Goal: Task Accomplishment & Management: Manage account settings

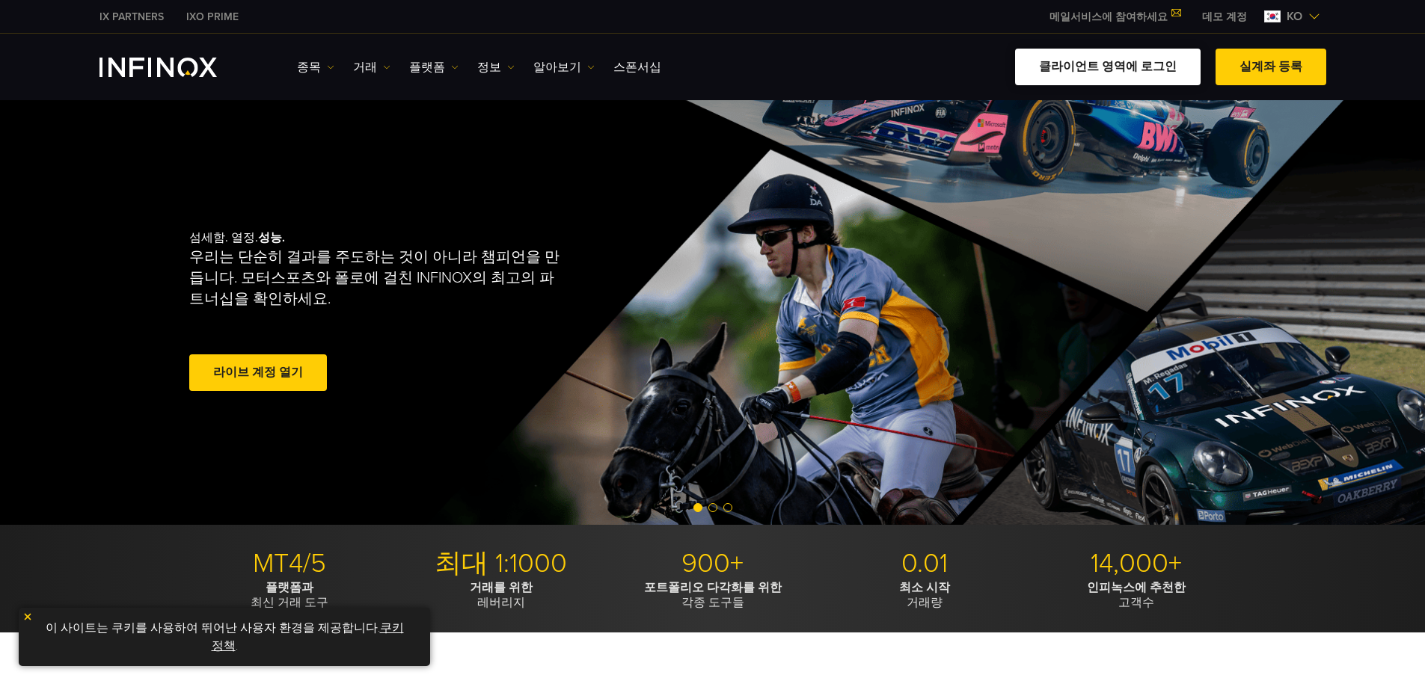
click at [1156, 67] on link "클라이언트 영역에 로그인" at bounding box center [1107, 67] width 185 height 37
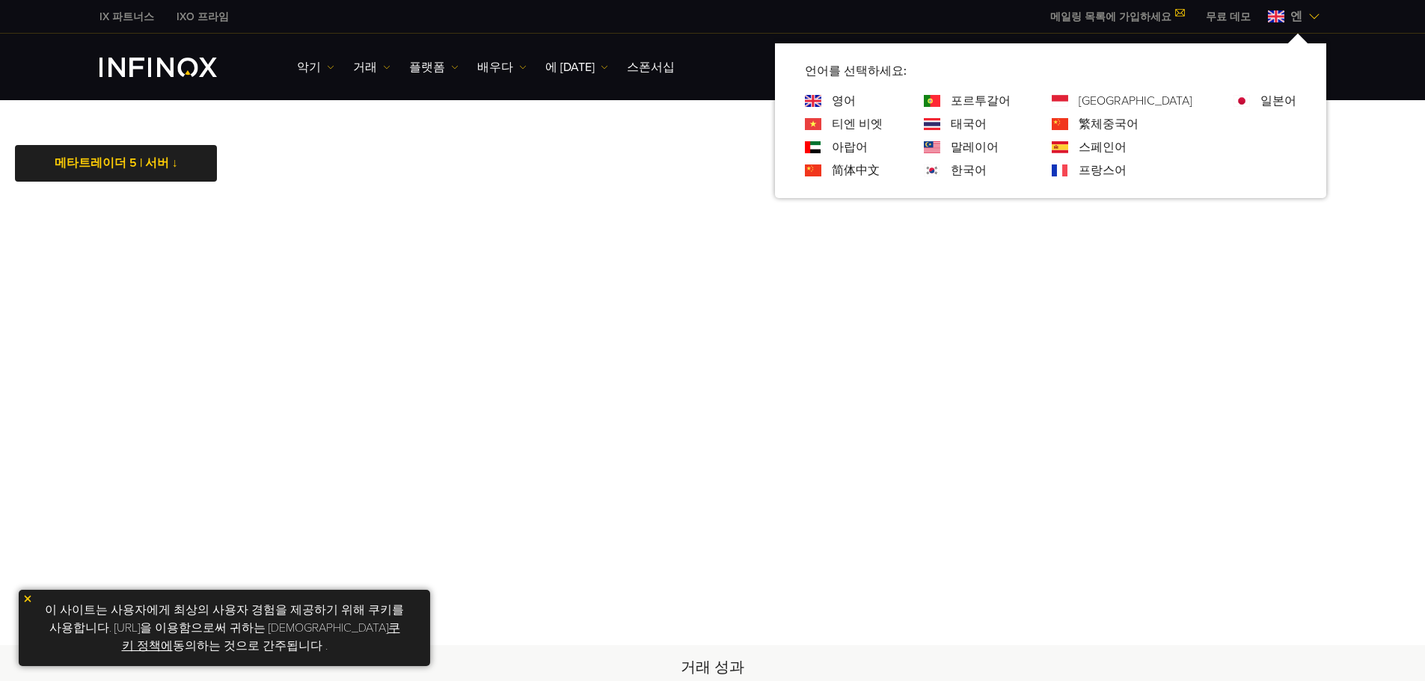
click at [986, 168] on font "한국어" at bounding box center [969, 170] width 36 height 15
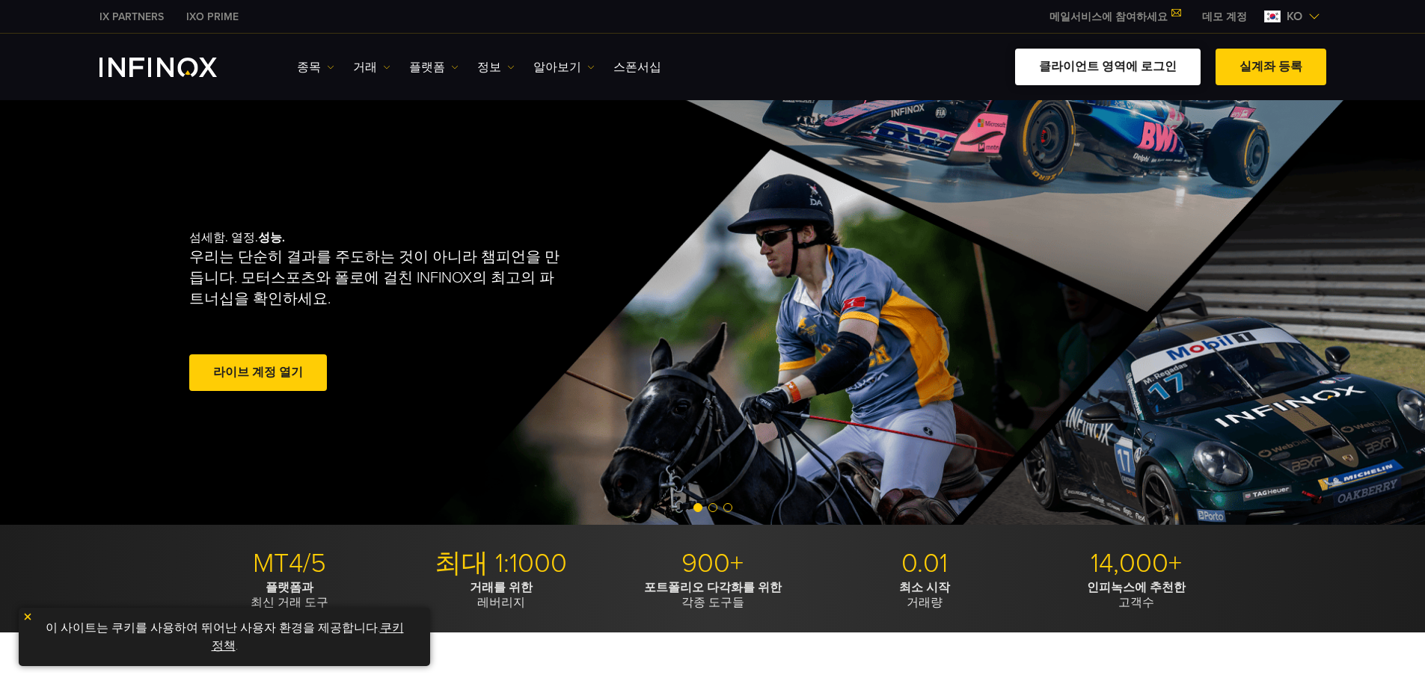
drag, startPoint x: 1161, startPoint y: 72, endPoint x: 1141, endPoint y: 75, distance: 19.7
click at [1161, 72] on link "클라이언트 영역에 로그인" at bounding box center [1107, 67] width 185 height 37
click at [1312, 19] on img at bounding box center [1314, 16] width 12 height 12
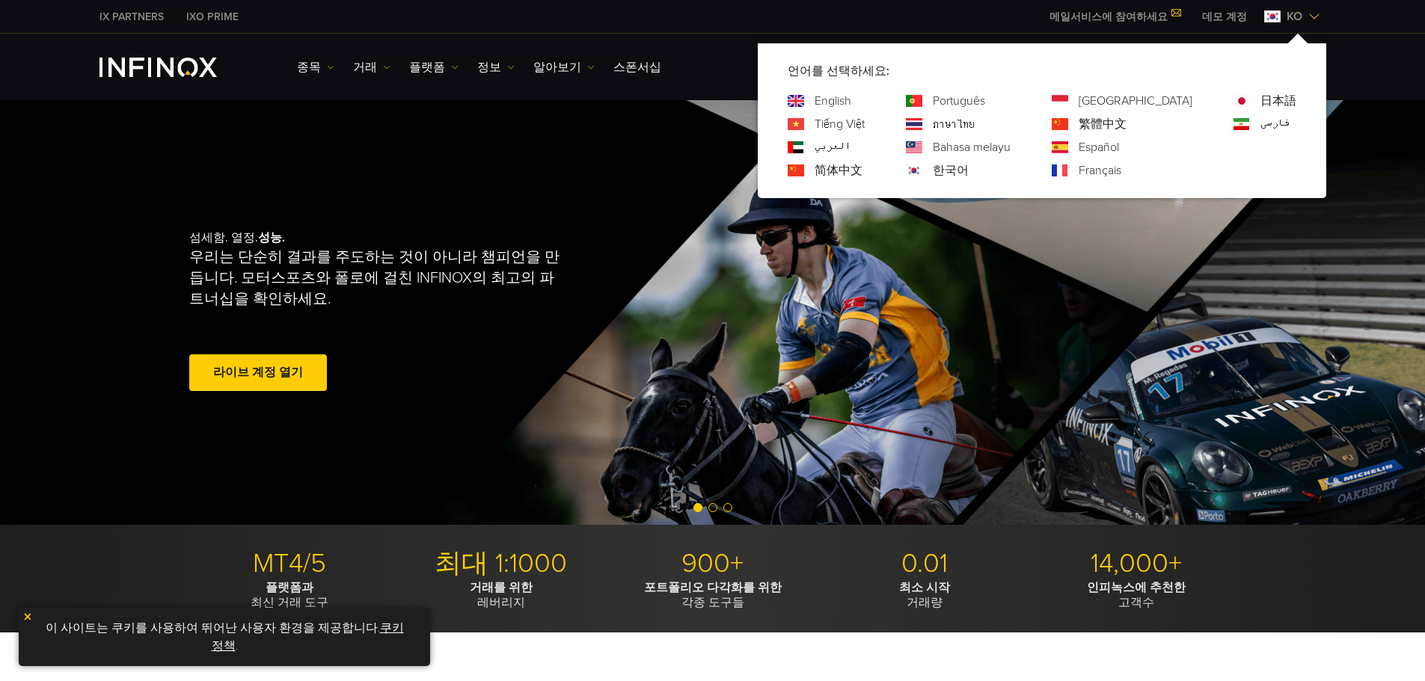
click at [1311, 19] on img at bounding box center [1314, 16] width 12 height 12
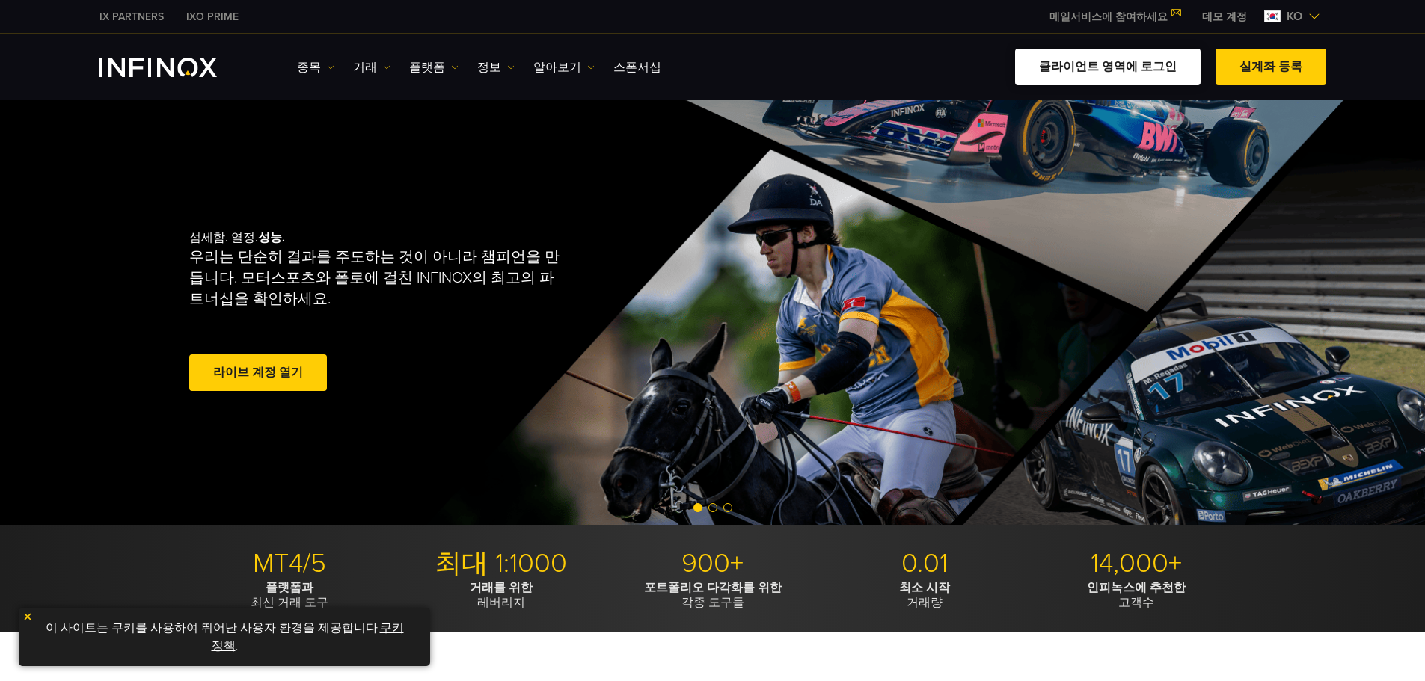
click at [1154, 67] on link "클라이언트 영역에 로그인" at bounding box center [1107, 67] width 185 height 37
click at [1134, 66] on link "클라이언트 영역에 로그인" at bounding box center [1107, 67] width 185 height 37
click at [1121, 74] on link "클라이언트 영역에 로그인" at bounding box center [1107, 67] width 185 height 37
